Goal: Task Accomplishment & Management: Complete application form

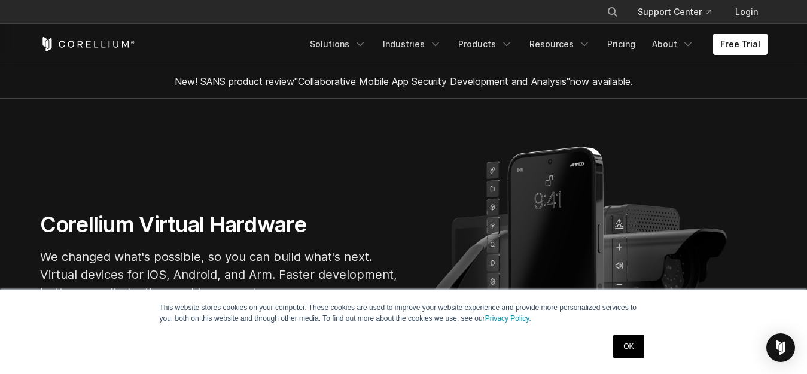
click at [613, 339] on div "OK" at bounding box center [629, 346] width 38 height 31
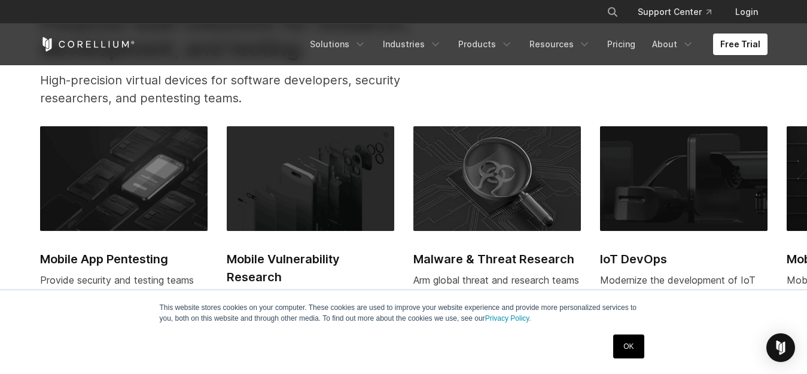
click at [623, 340] on link "OK" at bounding box center [628, 346] width 31 height 24
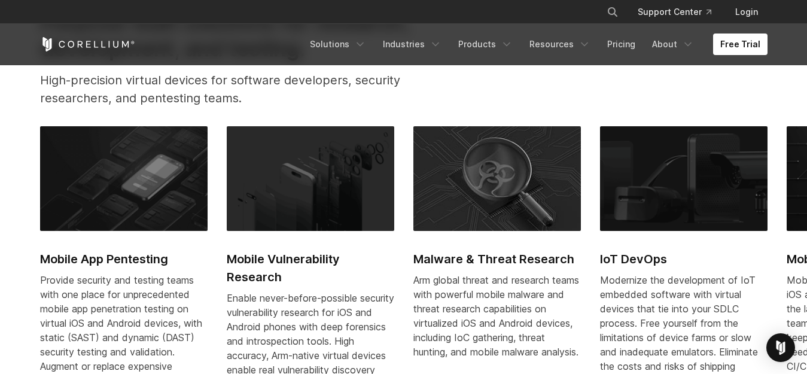
scroll to position [588, 0]
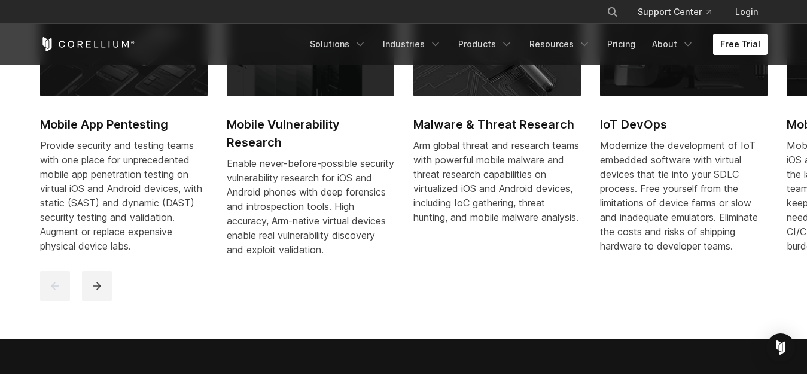
click at [759, 41] on link "Free Trial" at bounding box center [740, 45] width 54 height 22
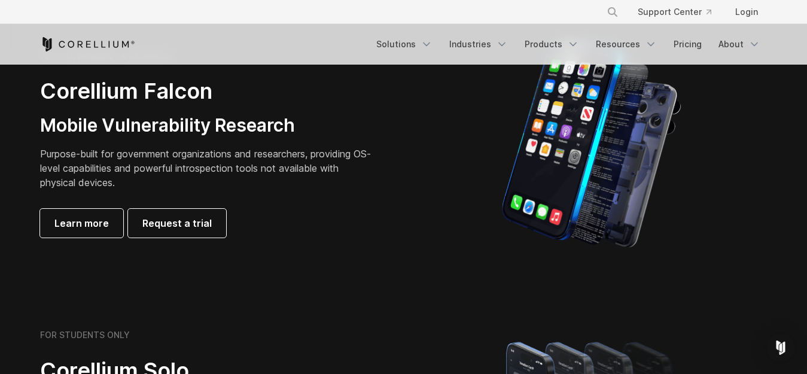
scroll to position [777, 0]
